Goal: Check status: Check status

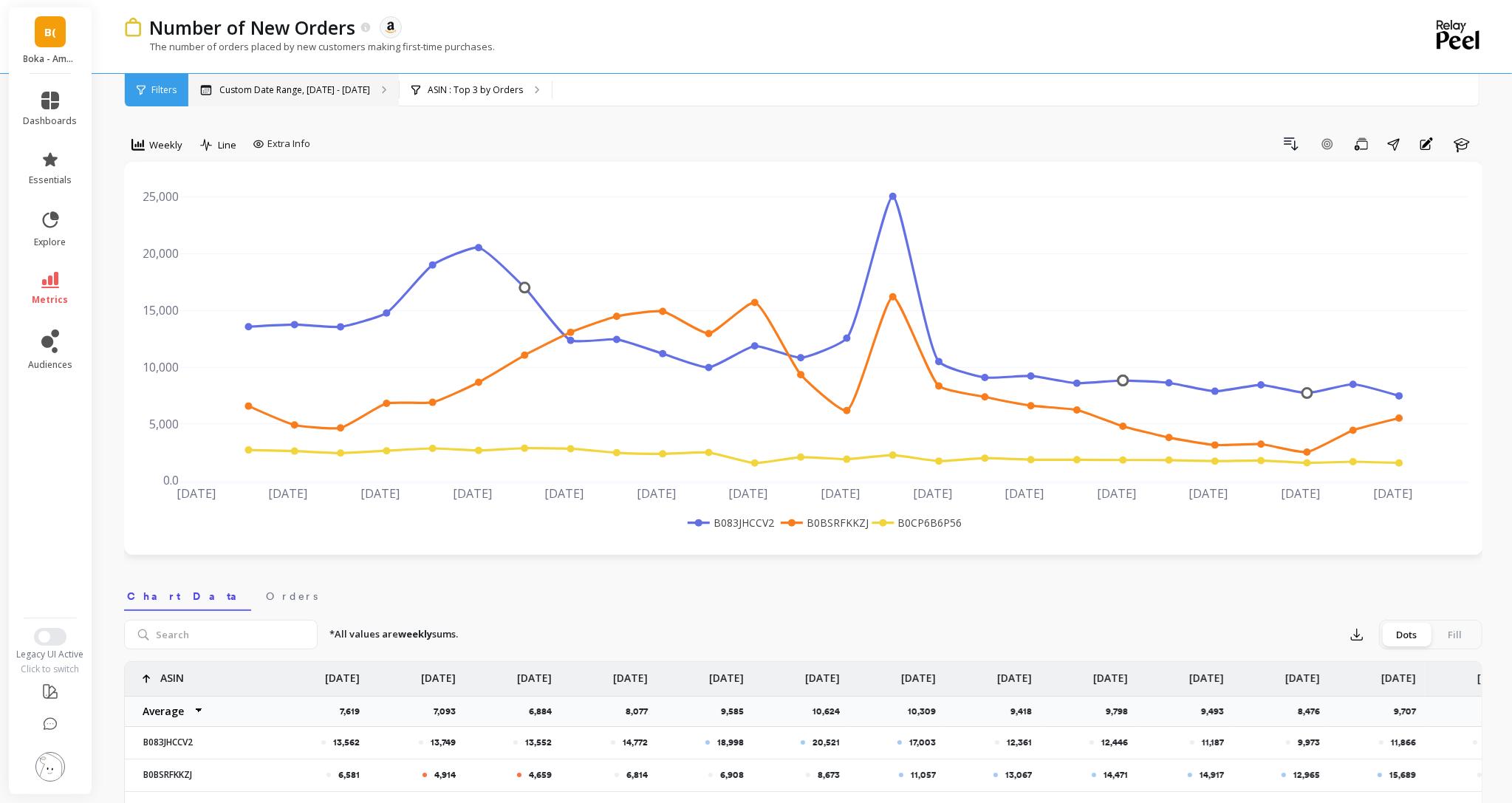
click at [339, 91] on p "Custom Date Range, [DATE] - [DATE]" at bounding box center [294, 90] width 150 height 12
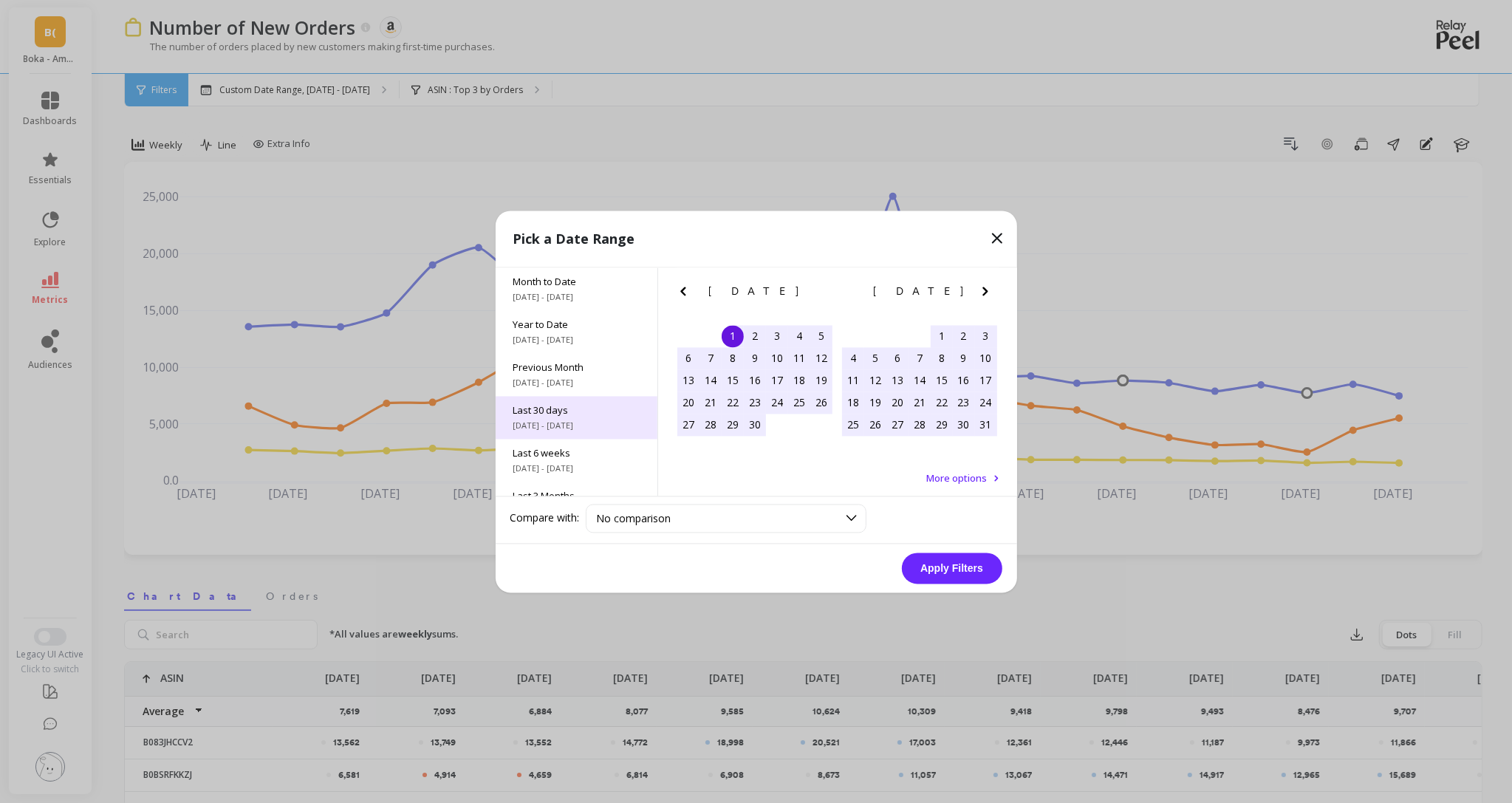
click at [571, 408] on span "Last 30 days" at bounding box center [576, 410] width 127 height 14
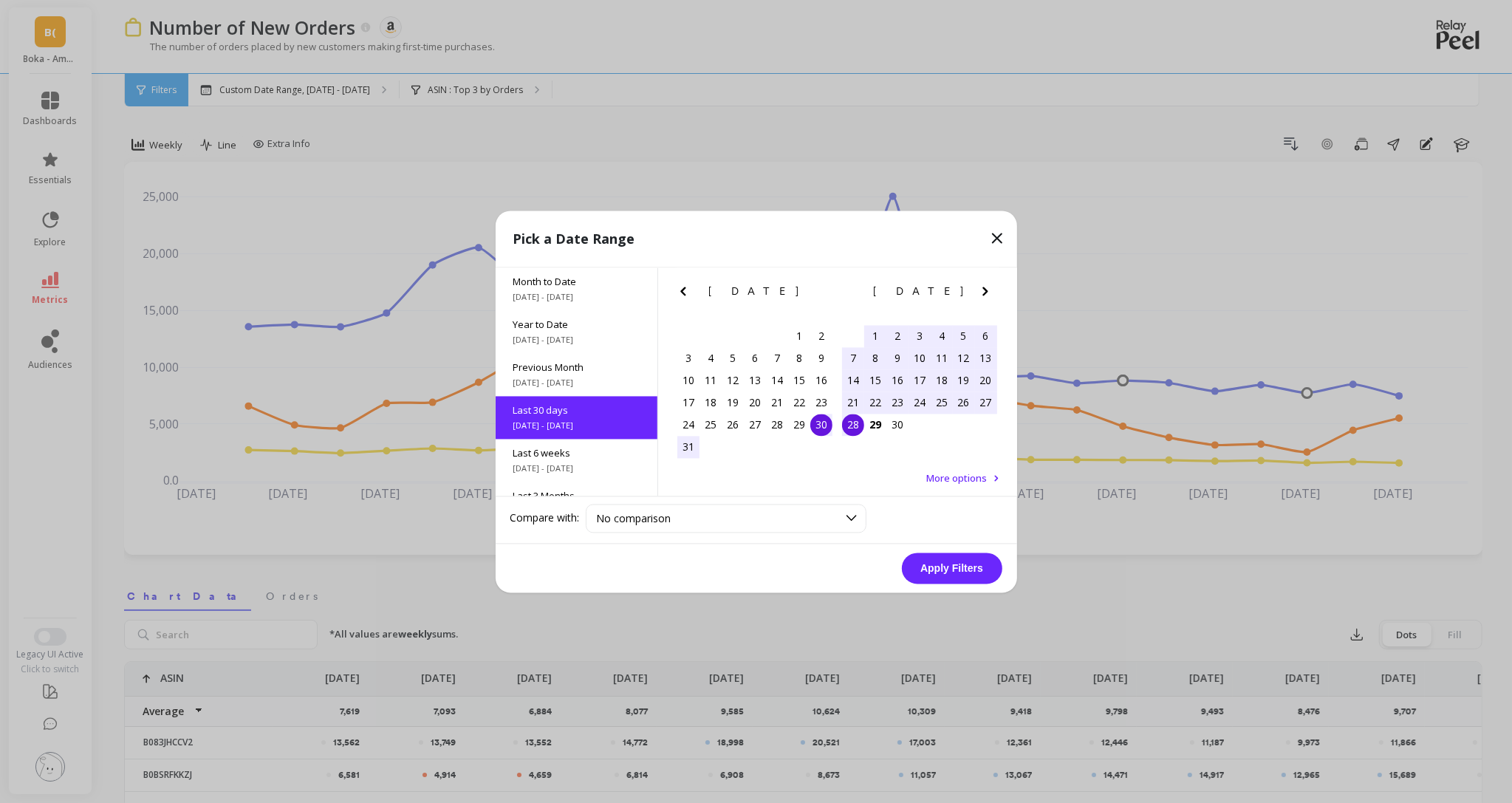
scroll to position [36, 0]
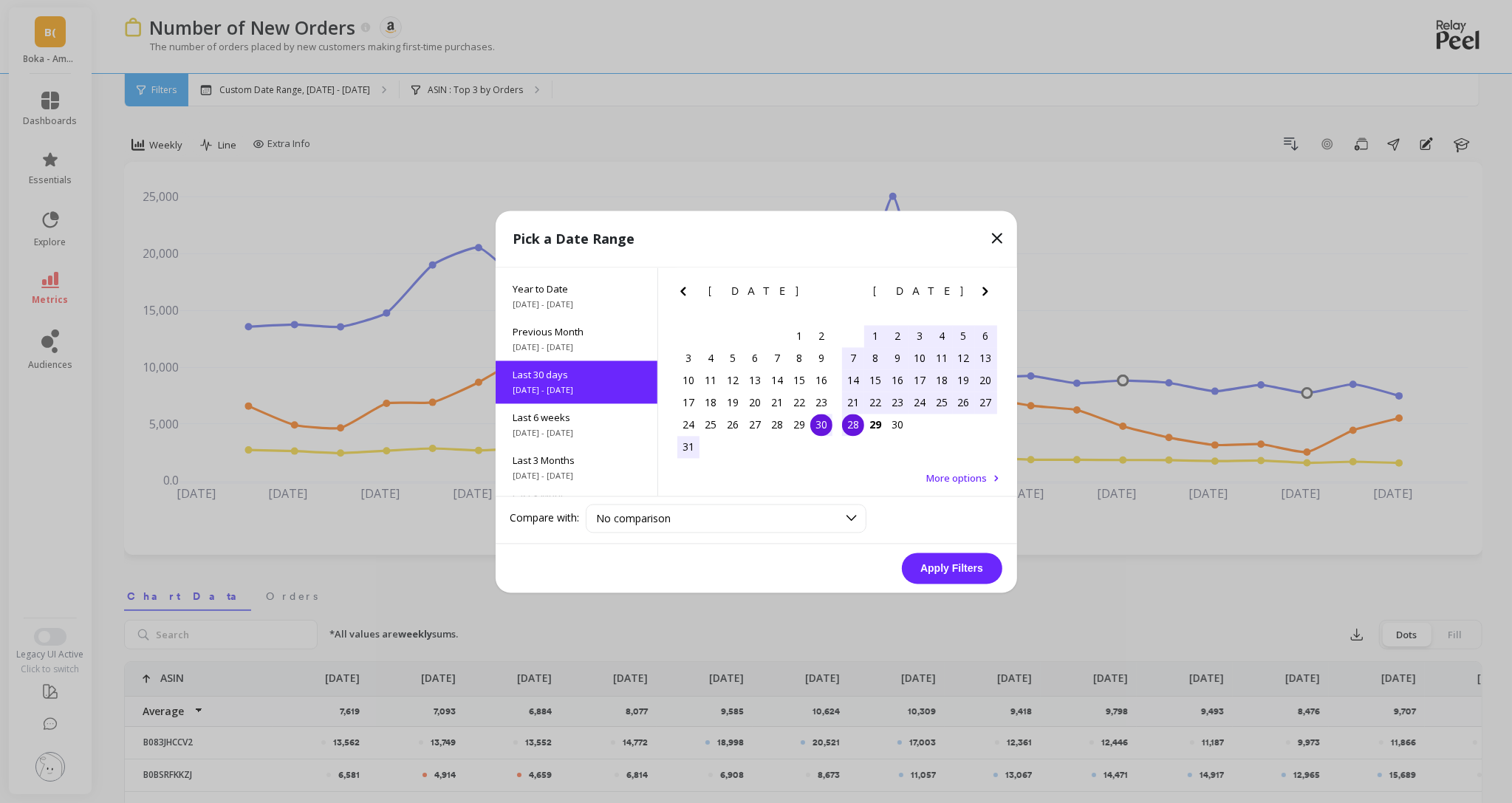
click at [958, 575] on button "Apply Filters" at bounding box center [952, 567] width 100 height 31
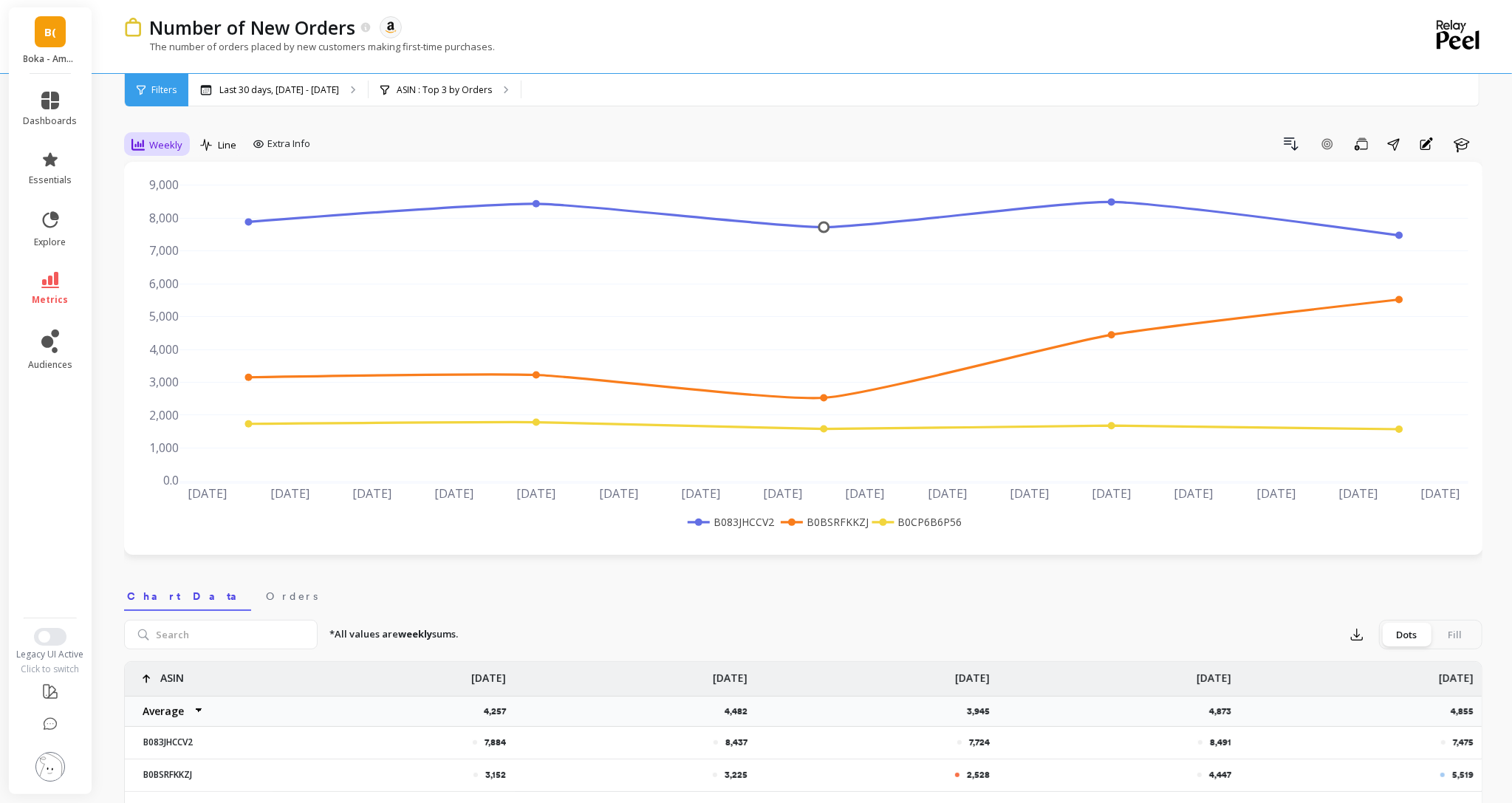
click at [173, 150] on span "Weekly" at bounding box center [166, 146] width 33 height 14
click at [158, 202] on div "Daily" at bounding box center [179, 207] width 84 height 14
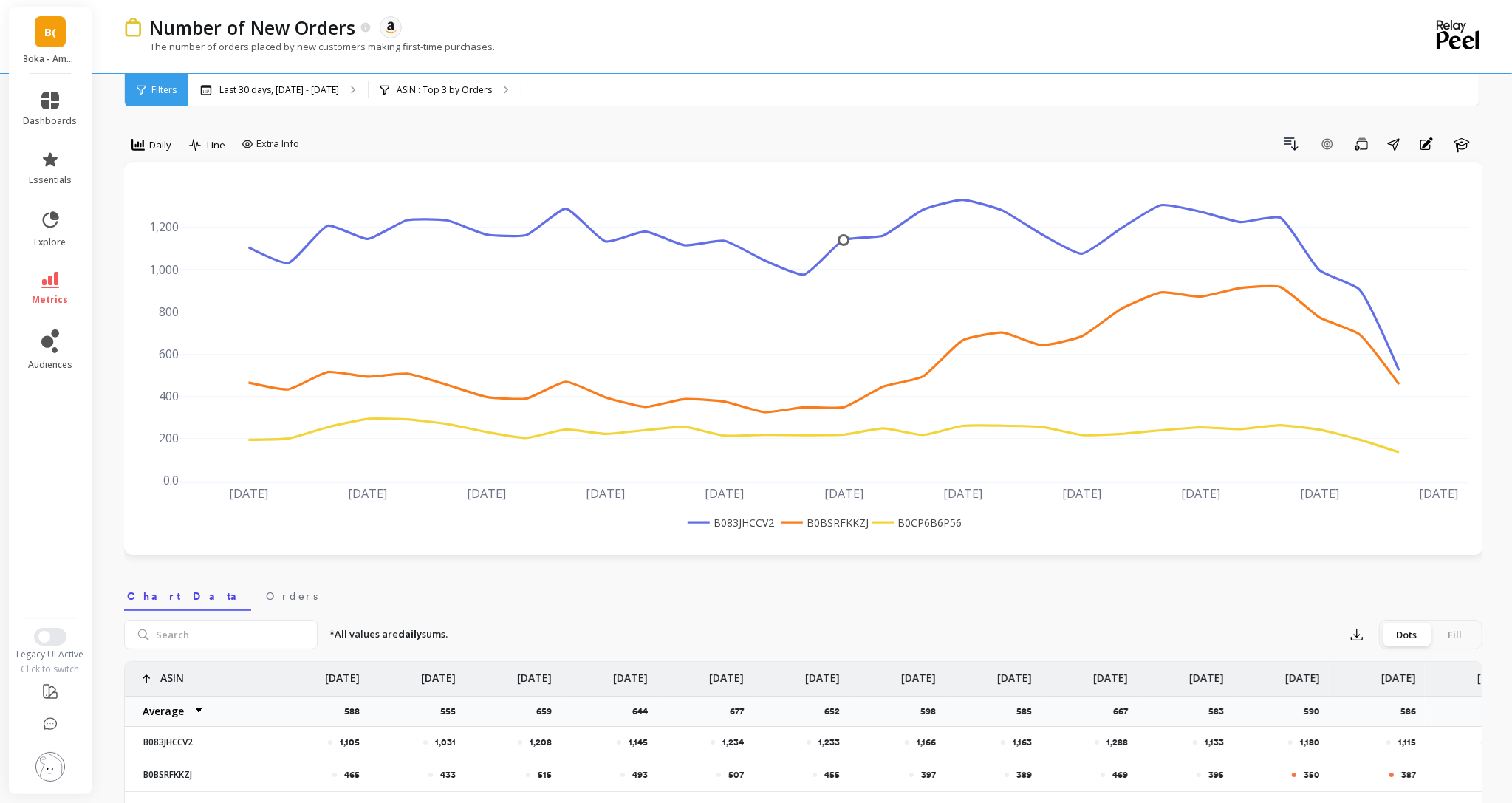
click at [427, 72] on div "Number of New Orders The data you are viewing comes from: Amazon Seller Central…" at bounding box center [742, 37] width 1237 height 73
click at [430, 90] on p "ASIN : Top 3 by Orders" at bounding box center [444, 90] width 95 height 12
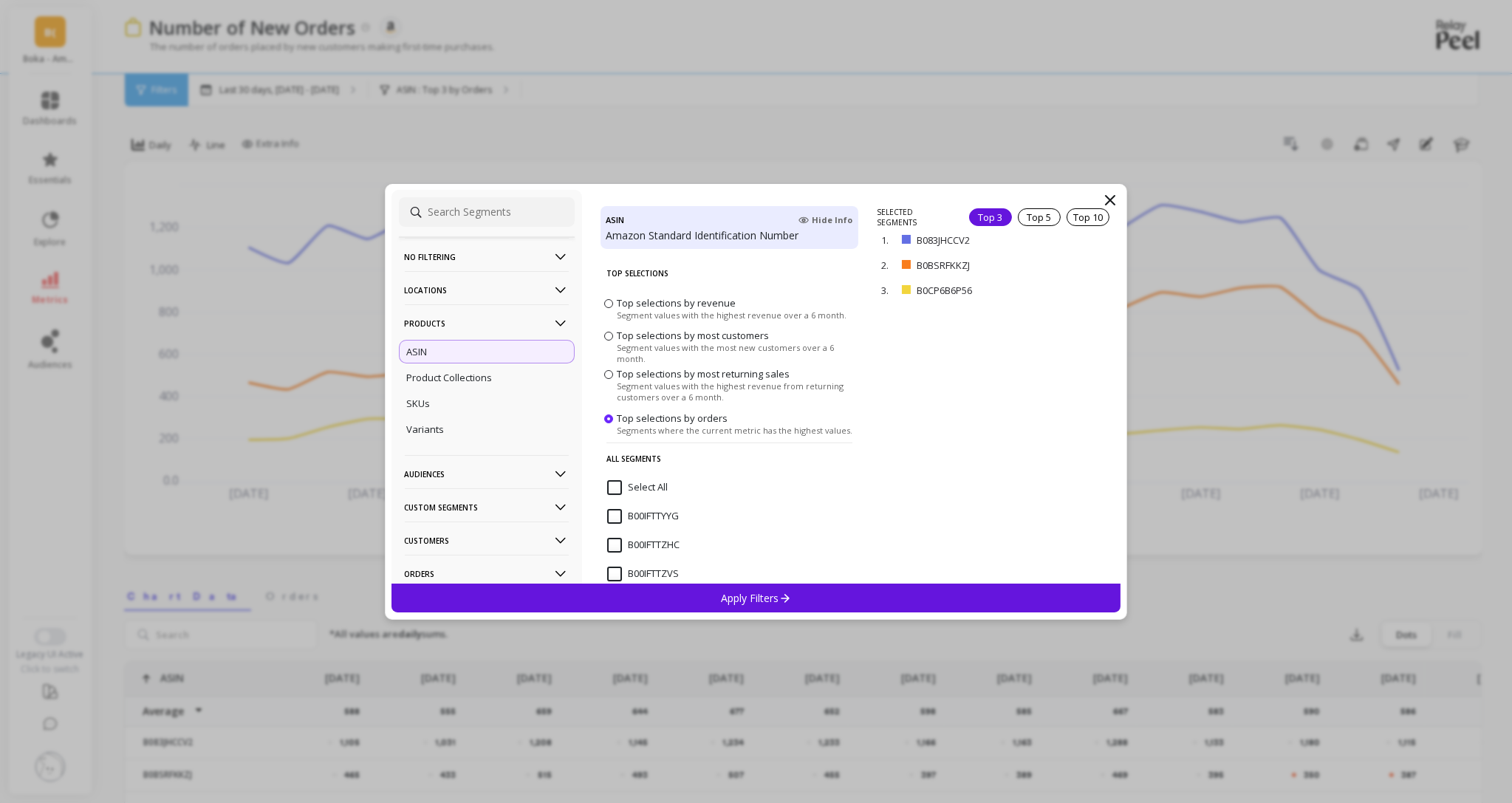
click at [489, 248] on p "No filtering" at bounding box center [487, 256] width 164 height 37
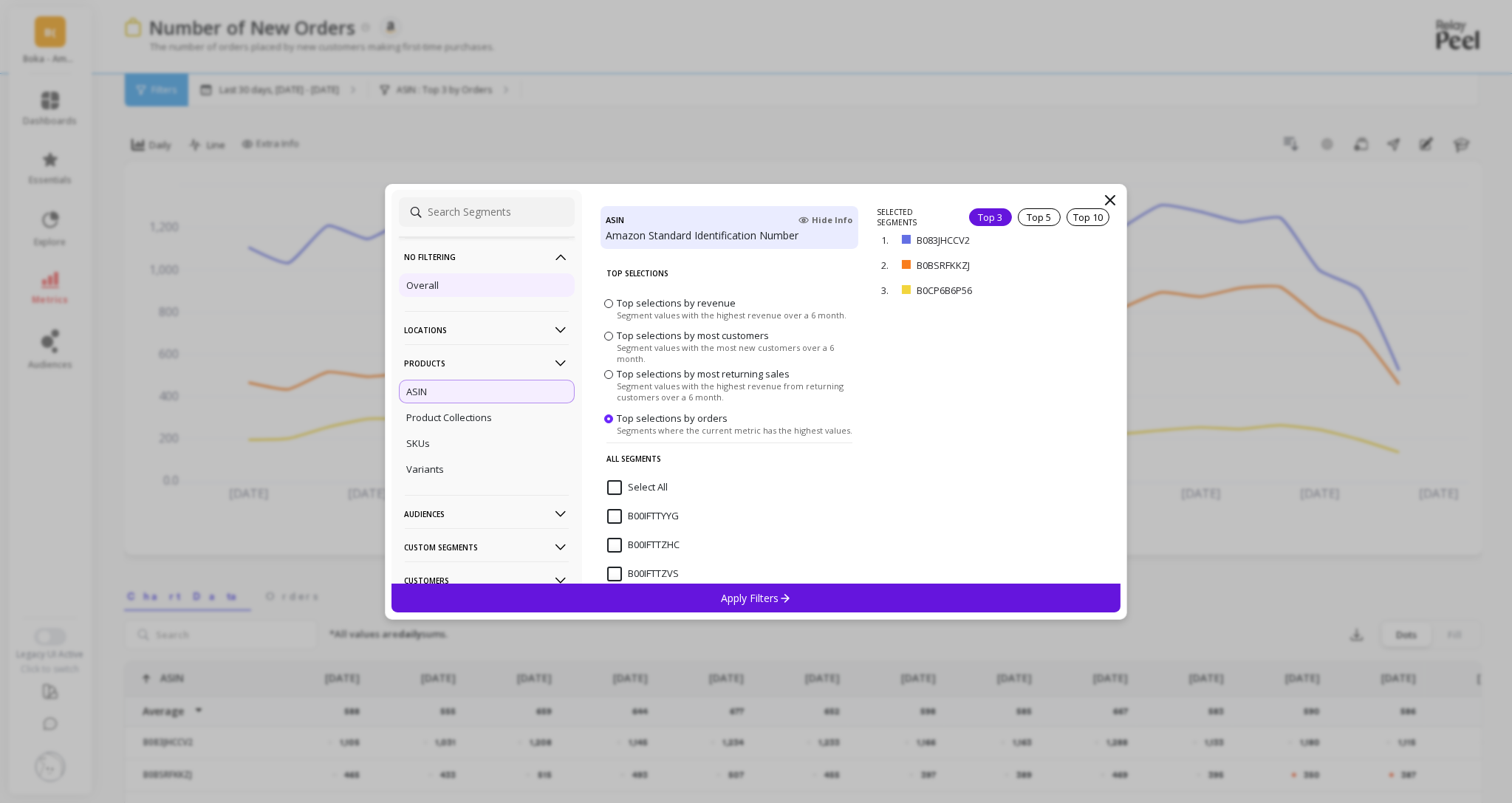
click at [429, 285] on p "Overall" at bounding box center [423, 285] width 33 height 14
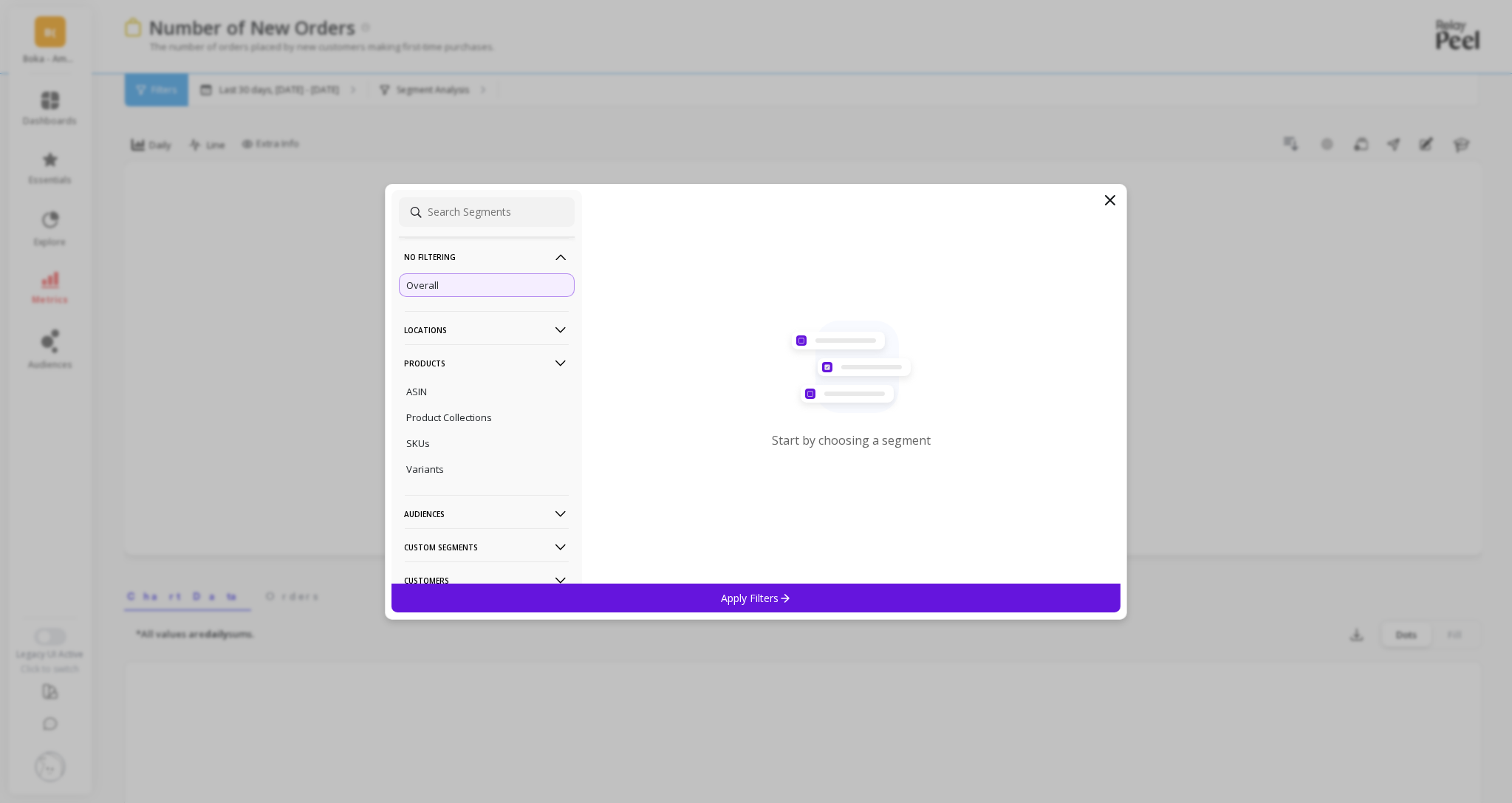
click at [785, 602] on icon at bounding box center [785, 598] width 13 height 13
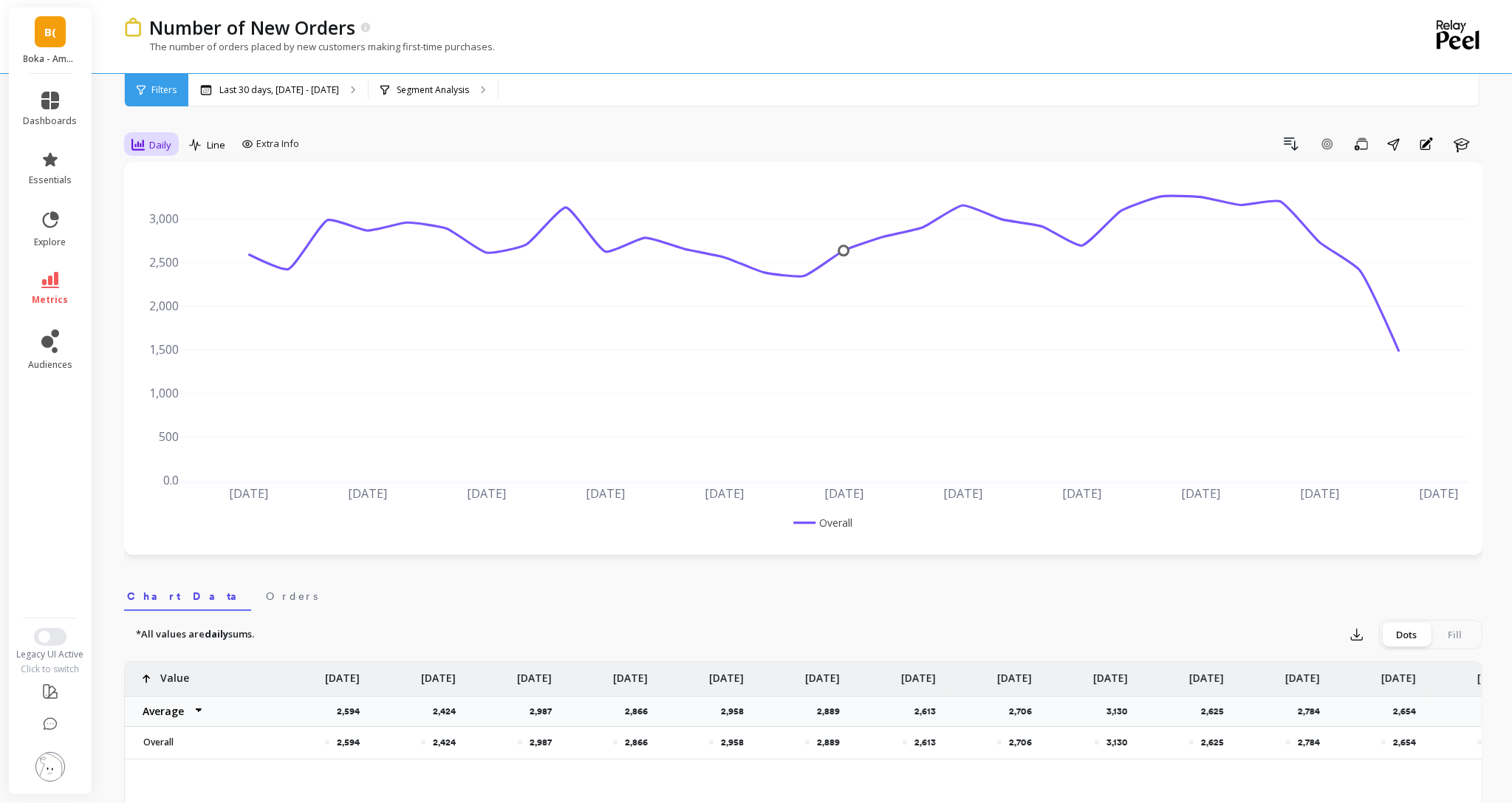
click at [154, 142] on span "Daily" at bounding box center [160, 146] width 22 height 14
click at [163, 228] on div "Weekly" at bounding box center [179, 235] width 84 height 14
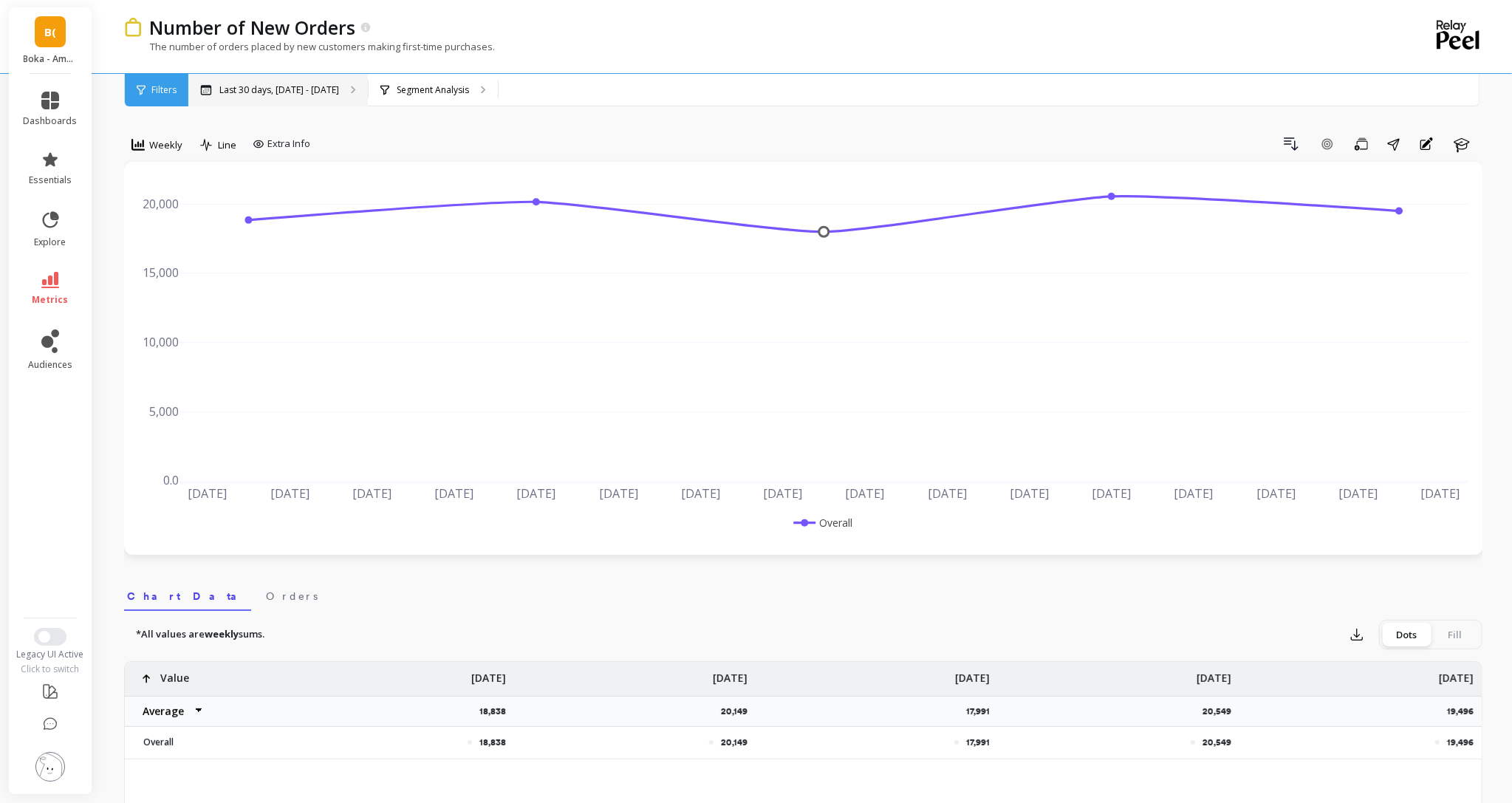
click at [315, 82] on div "Last 30 days, [DATE] - [DATE]" at bounding box center [279, 90] width 180 height 33
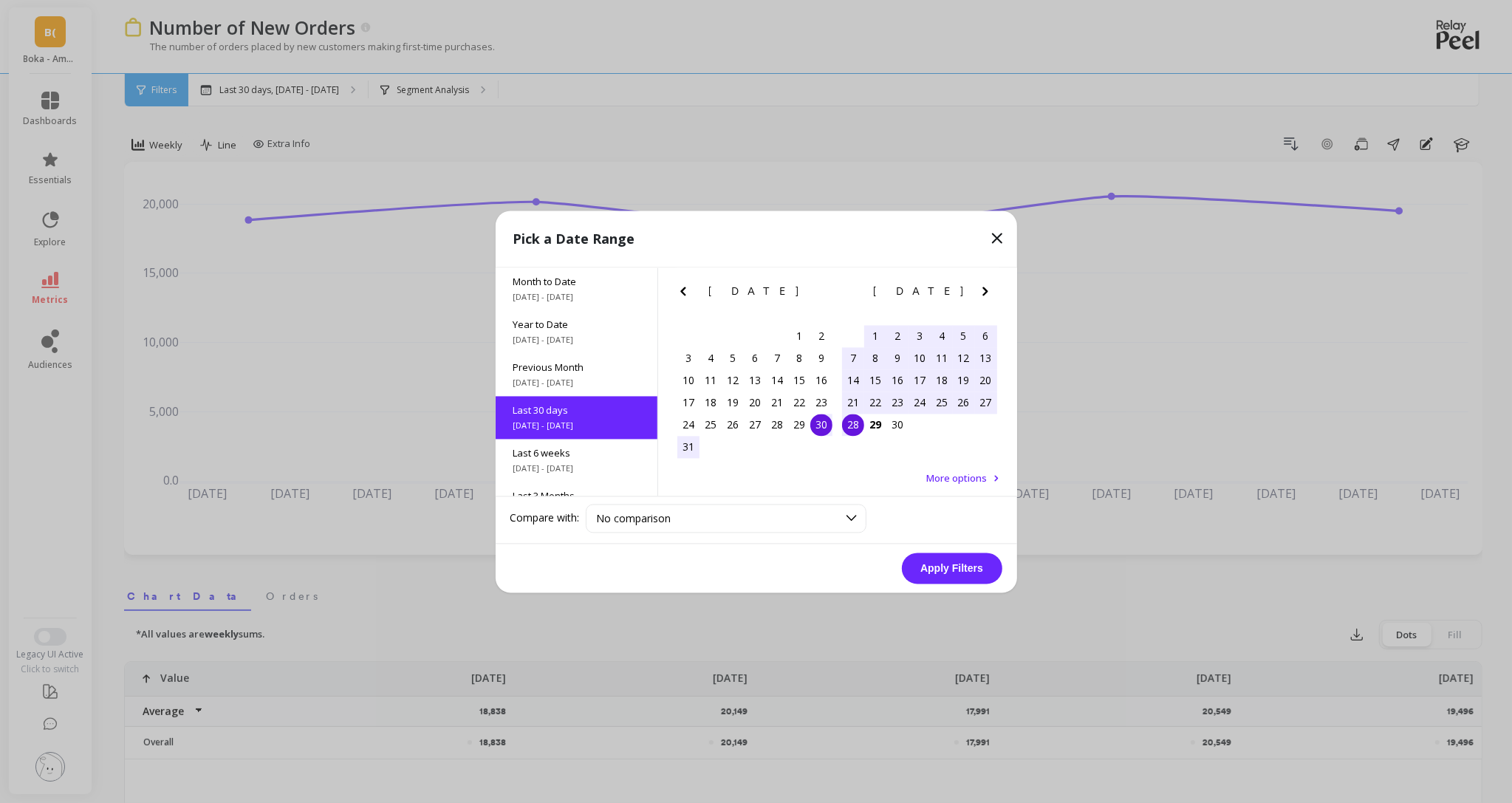
scroll to position [36, 0]
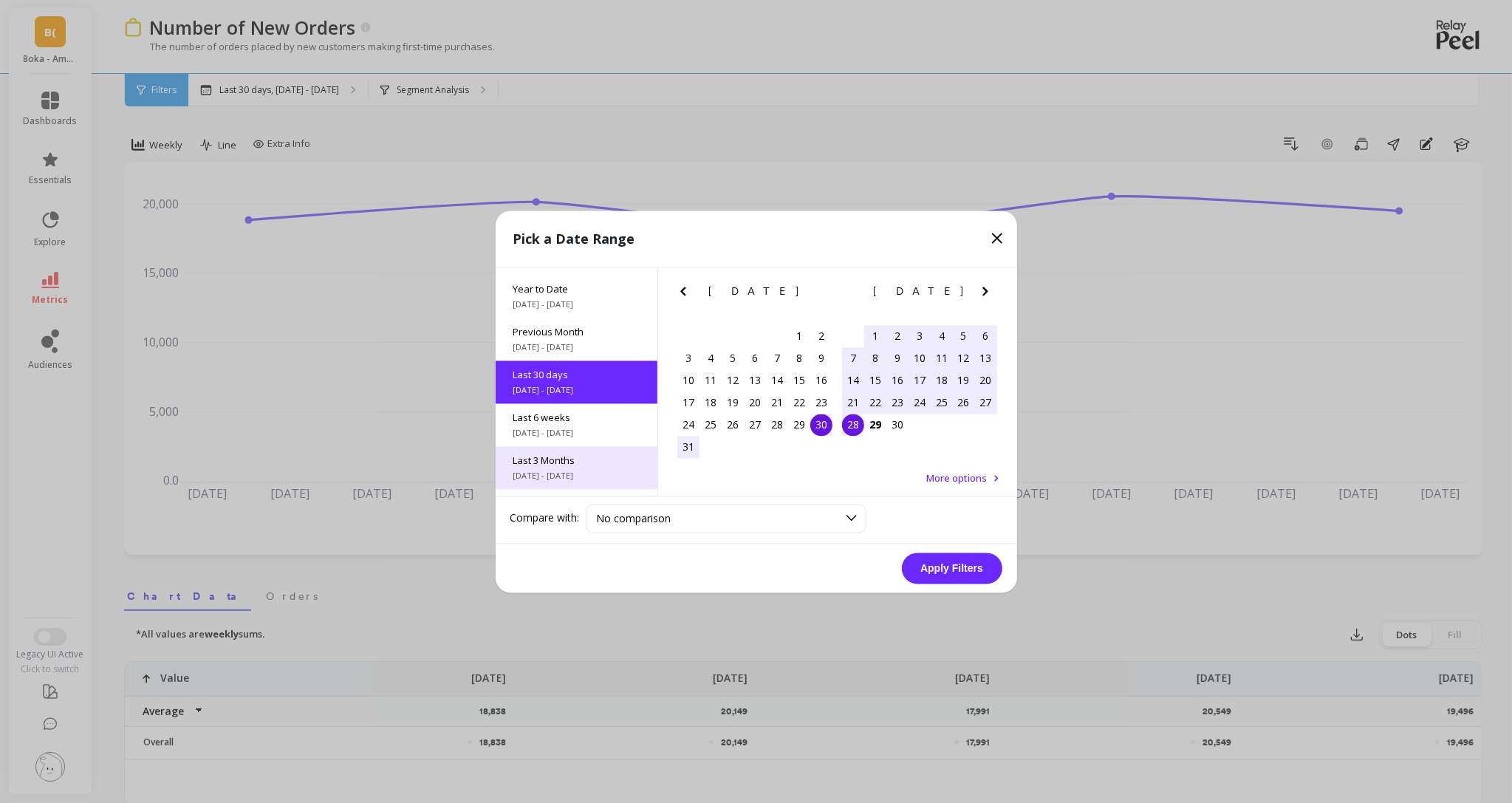
click at [571, 454] on span "Last 3 Months" at bounding box center [576, 460] width 127 height 14
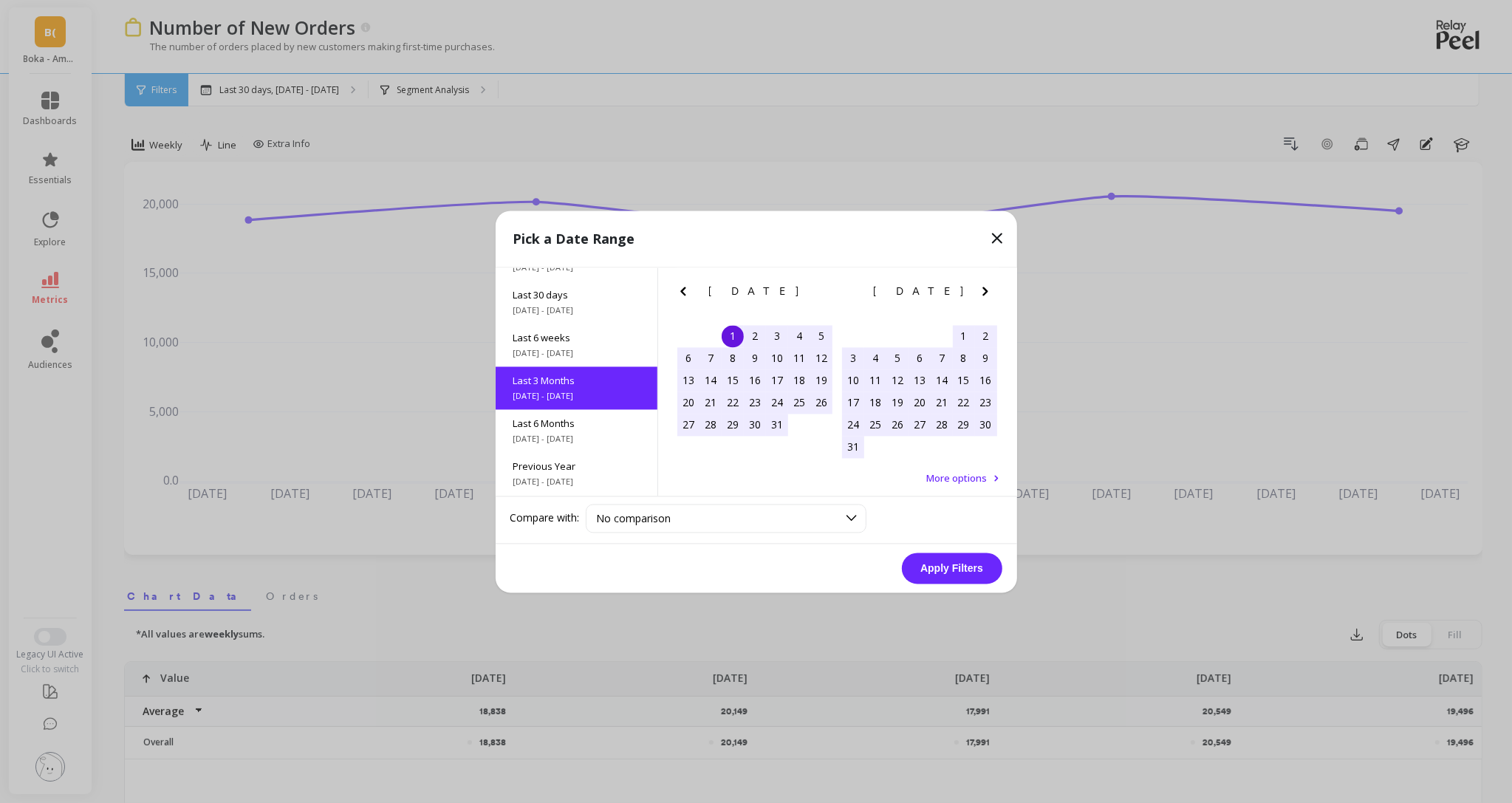
scroll to position [121, 0]
click at [942, 567] on button "Apply Filters" at bounding box center [952, 567] width 100 height 31
